Goal: Navigation & Orientation: Go to known website

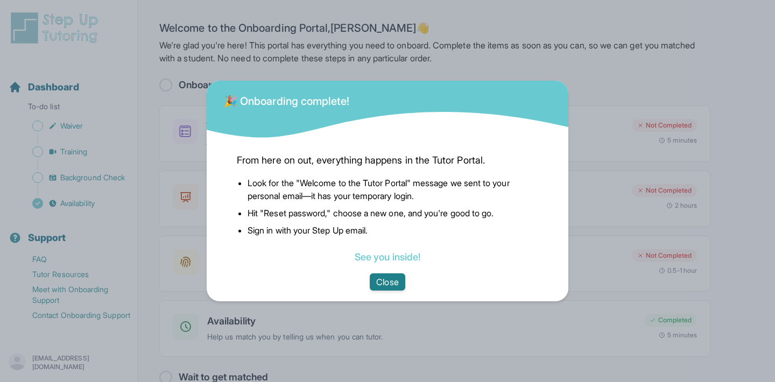
click at [390, 284] on button "Close" at bounding box center [387, 281] width 35 height 17
click at [400, 278] on button "Close" at bounding box center [387, 281] width 35 height 17
